Goal: Task Accomplishment & Management: Complete application form

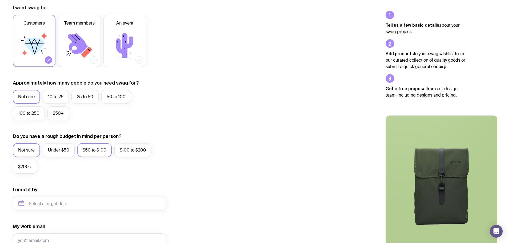
scroll to position [80, 0]
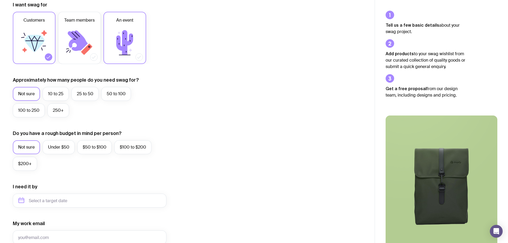
click at [122, 39] on icon at bounding box center [124, 42] width 17 height 25
click at [0, 0] on input "An event" at bounding box center [0, 0] width 0 height 0
click at [112, 98] on label "50 to 100" at bounding box center [116, 94] width 30 height 14
click at [0, 0] on input "50 to 100" at bounding box center [0, 0] width 0 height 0
click at [51, 145] on label "Under $50" at bounding box center [59, 147] width 32 height 14
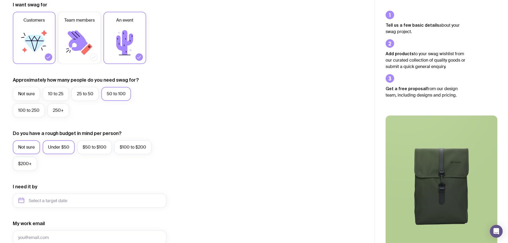
click at [0, 0] on input "Under $50" at bounding box center [0, 0] width 0 height 0
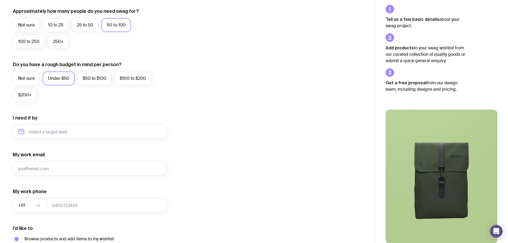
scroll to position [160, 0]
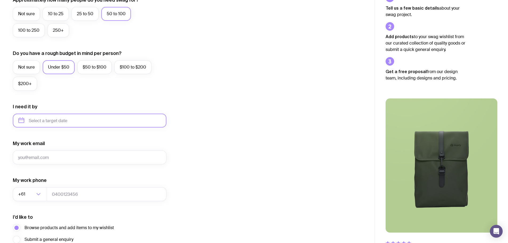
click at [49, 120] on input "text" at bounding box center [90, 121] width 154 height 14
click at [248, 114] on div "I want swag for Customers Team members An event Approximately how many people d…" at bounding box center [187, 96] width 349 height 348
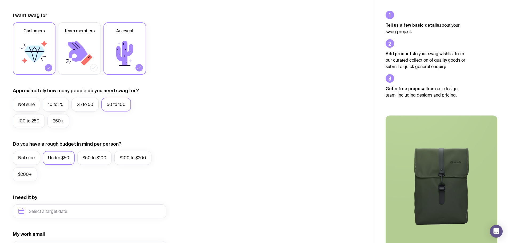
scroll to position [0, 0]
